Goal: Task Accomplishment & Management: Manage account settings

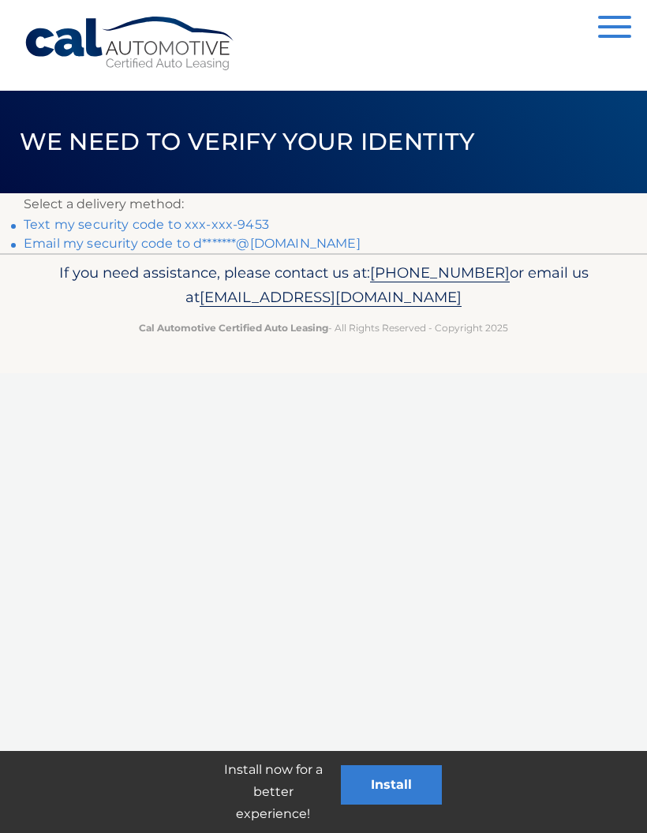
click at [242, 225] on link "Text my security code to xxx-xxx-9453" at bounding box center [146, 224] width 245 height 15
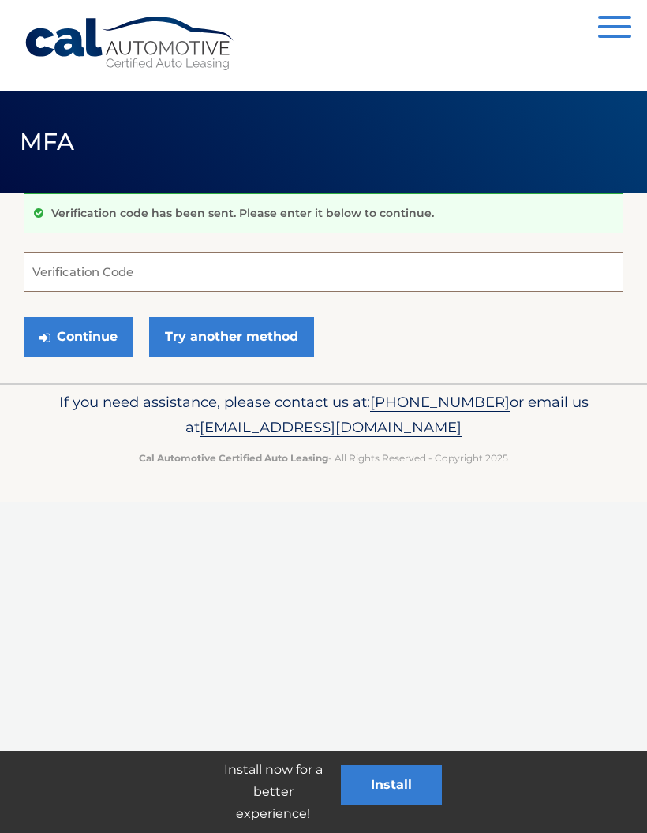
click at [222, 270] on input "Verification Code" at bounding box center [323, 271] width 599 height 39
type input "955887"
click at [76, 336] on button "Continue" at bounding box center [79, 336] width 110 height 39
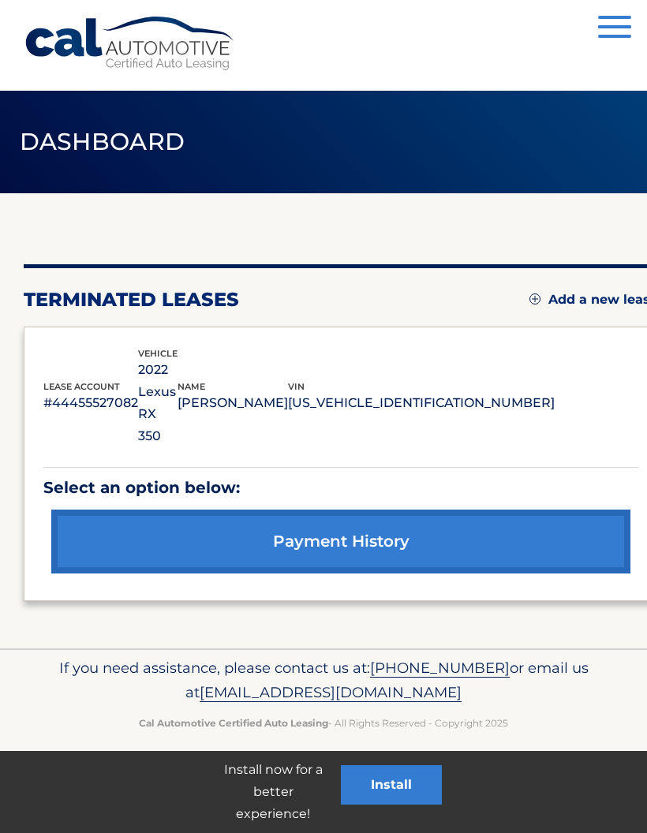
click at [493, 509] on link "payment history" at bounding box center [340, 541] width 579 height 64
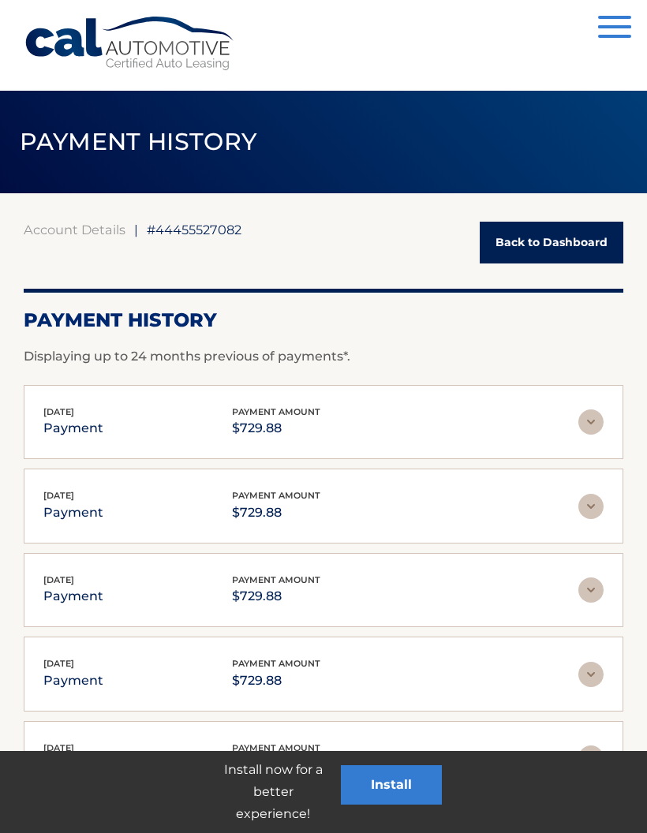
click at [566, 238] on link "Back to Dashboard" at bounding box center [550, 243] width 143 height 42
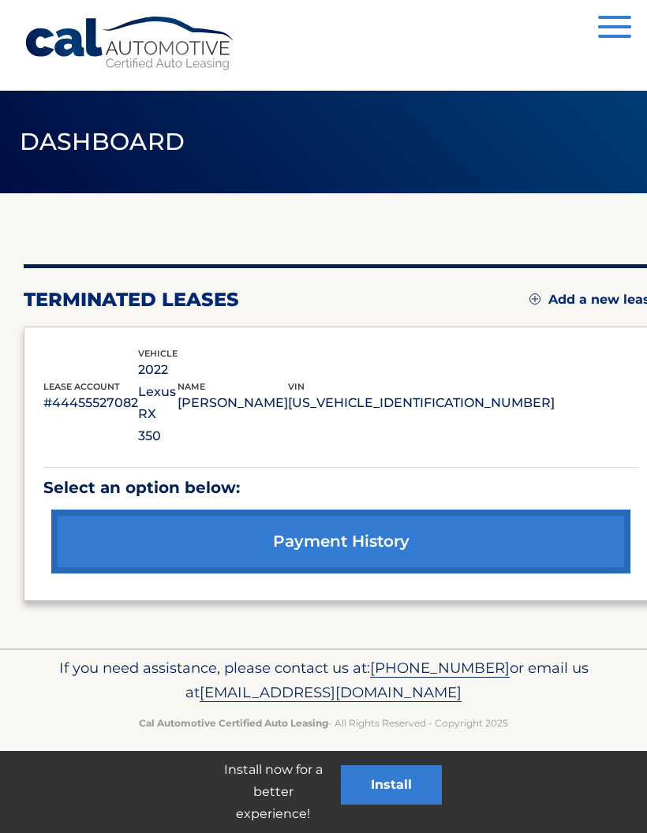
click at [574, 303] on link "Add a new lease" at bounding box center [593, 300] width 129 height 16
click at [611, 17] on span "button" at bounding box center [614, 17] width 33 height 3
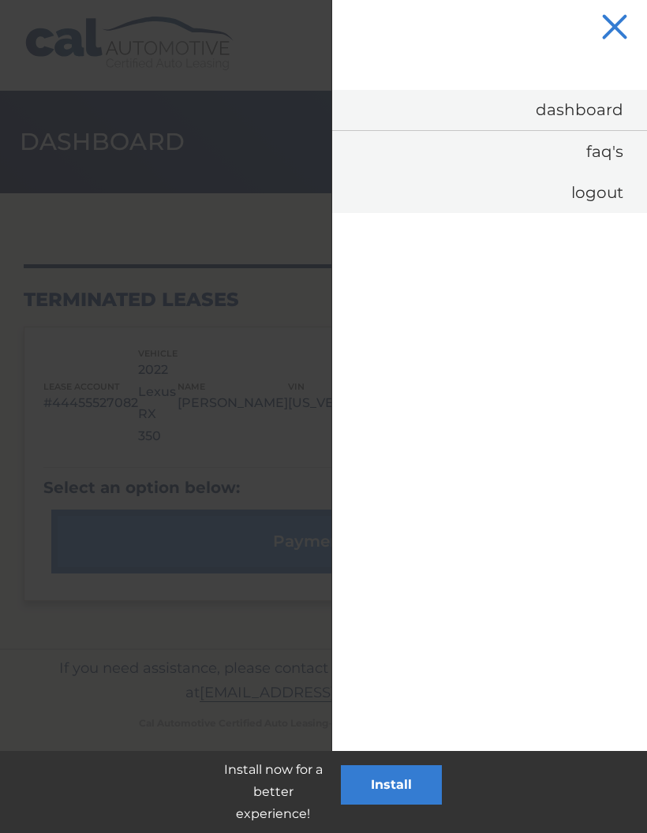
click at [600, 188] on link "Logout" at bounding box center [489, 192] width 315 height 41
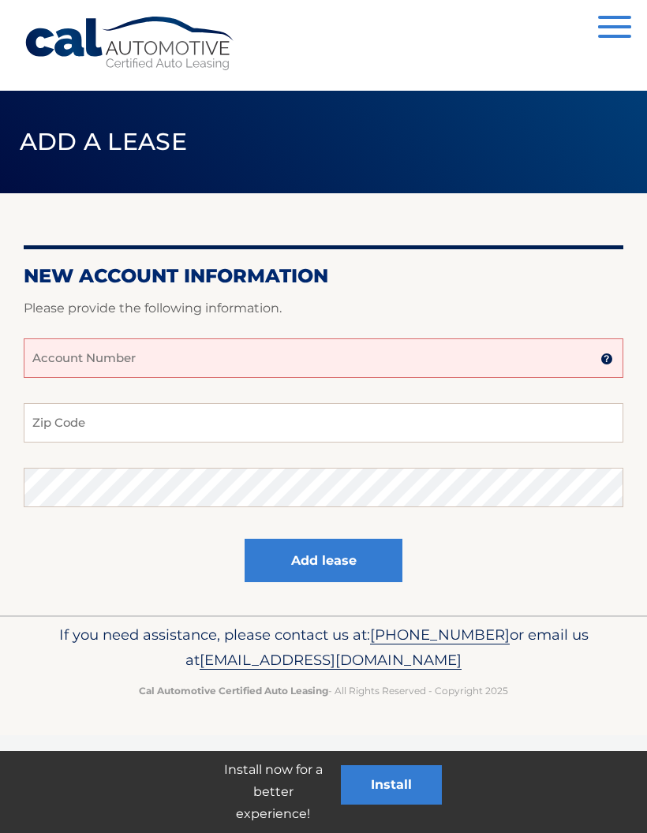
click at [621, 20] on button "Menu" at bounding box center [614, 29] width 33 height 26
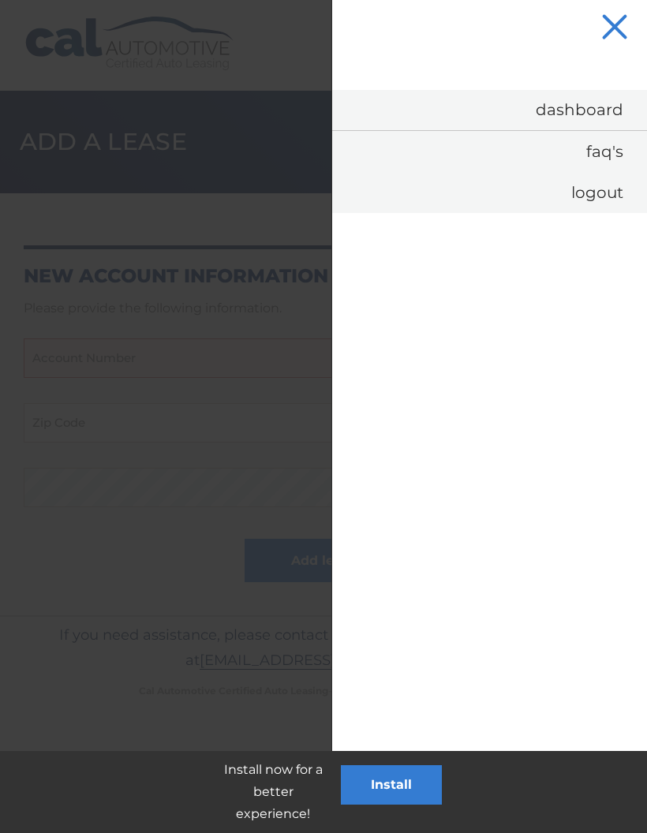
click at [608, 153] on link "FAQ's" at bounding box center [489, 151] width 315 height 41
click at [623, 24] on button "Menu" at bounding box center [614, 29] width 33 height 26
